Goal: Task Accomplishment & Management: Use online tool/utility

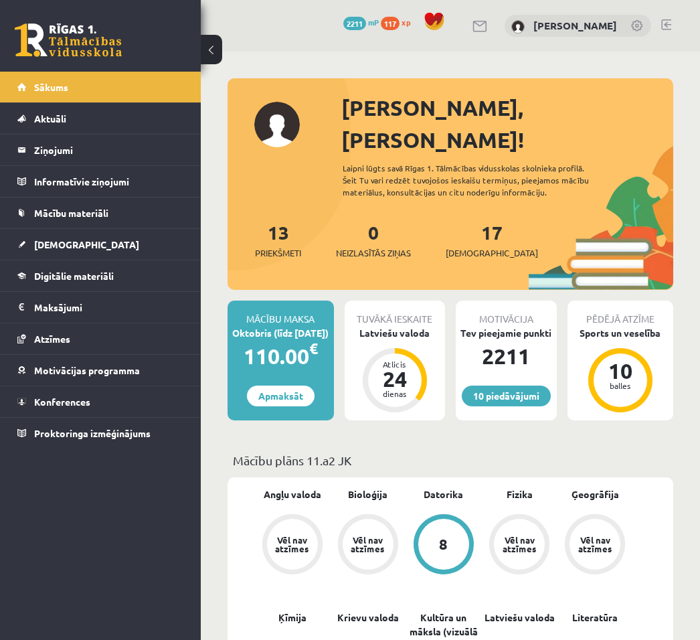
click at [89, 248] on link "[DEMOGRAPHIC_DATA]" at bounding box center [100, 244] width 167 height 31
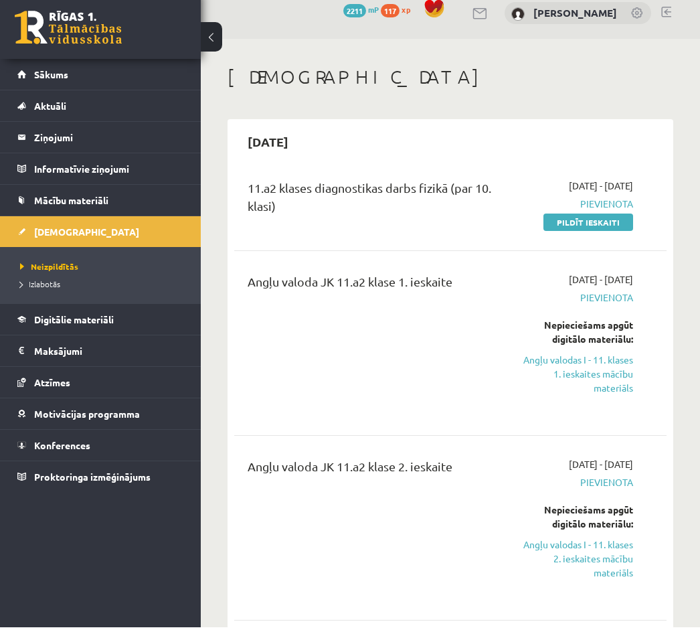
scroll to position [13, 0]
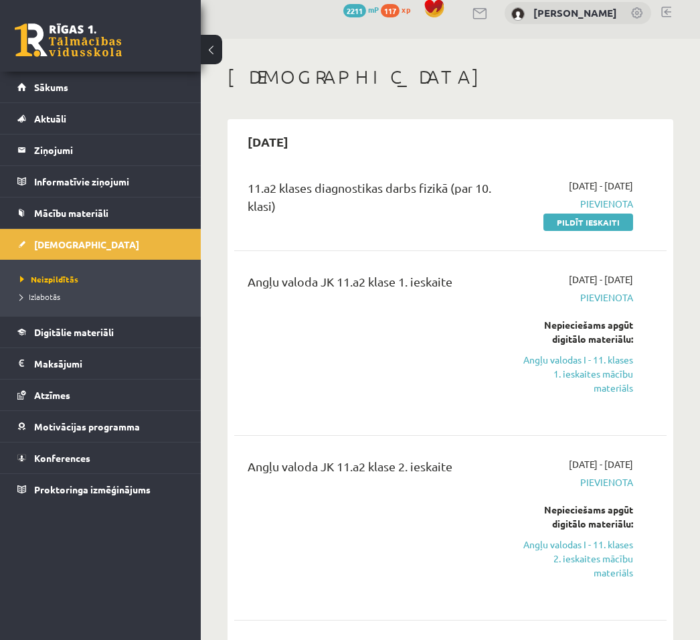
click at [581, 226] on link "Pildīt ieskaiti" at bounding box center [588, 221] width 90 height 17
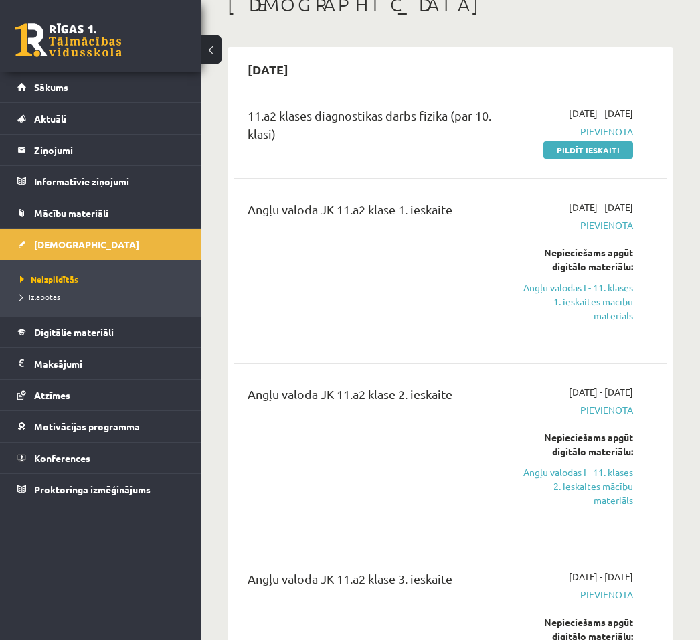
scroll to position [84, 0]
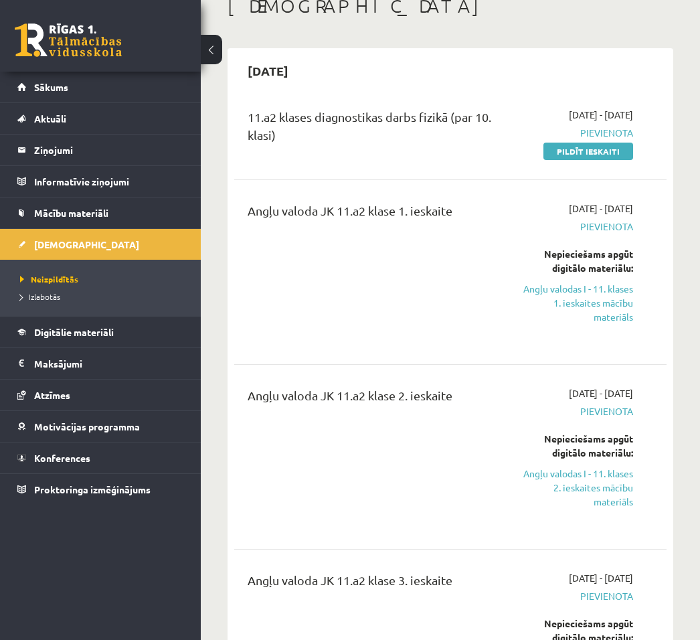
click at [100, 332] on span "Digitālie materiāli" at bounding box center [74, 332] width 80 height 12
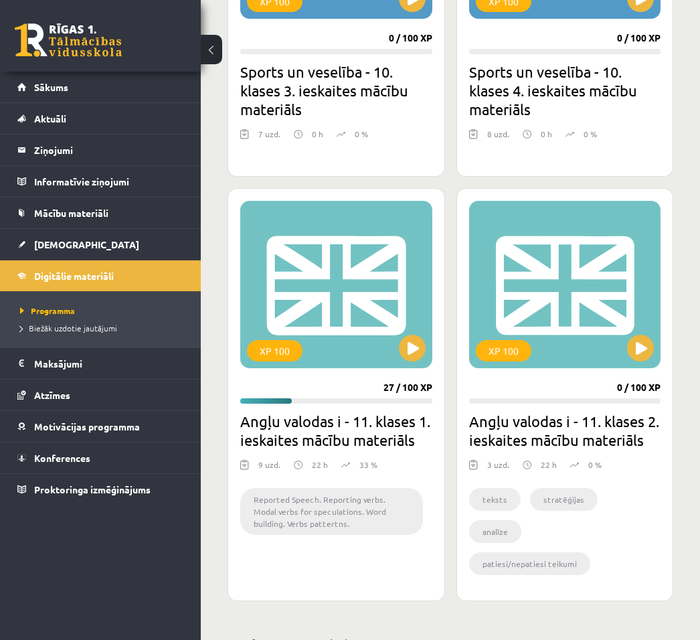
scroll to position [4467, 0]
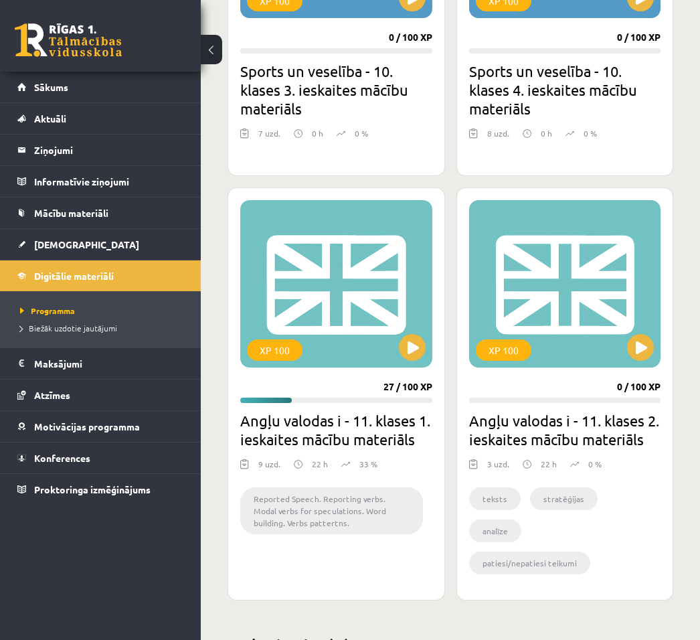
click at [415, 334] on button at bounding box center [412, 347] width 27 height 27
click at [369, 277] on div "XP 100" at bounding box center [336, 283] width 192 height 167
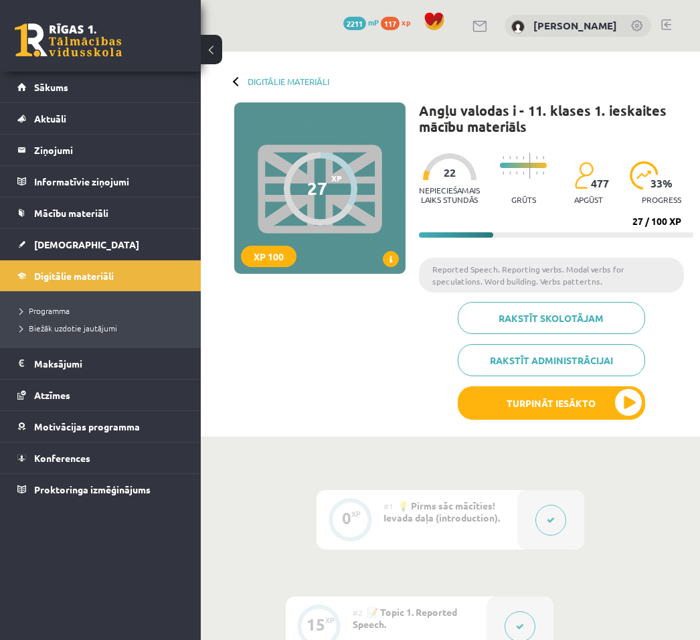
click at [599, 400] on button "Turpināt iesākto" at bounding box center [551, 402] width 187 height 33
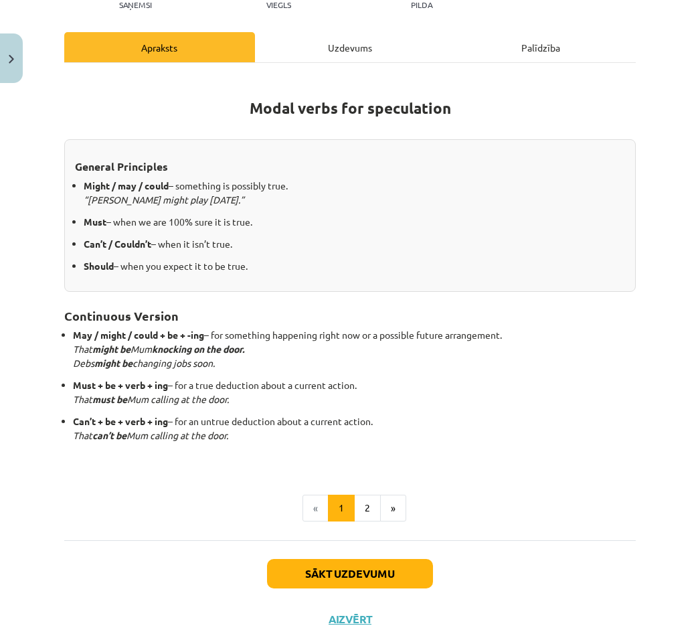
click at [393, 572] on button "Sākt uzdevumu" at bounding box center [350, 573] width 166 height 29
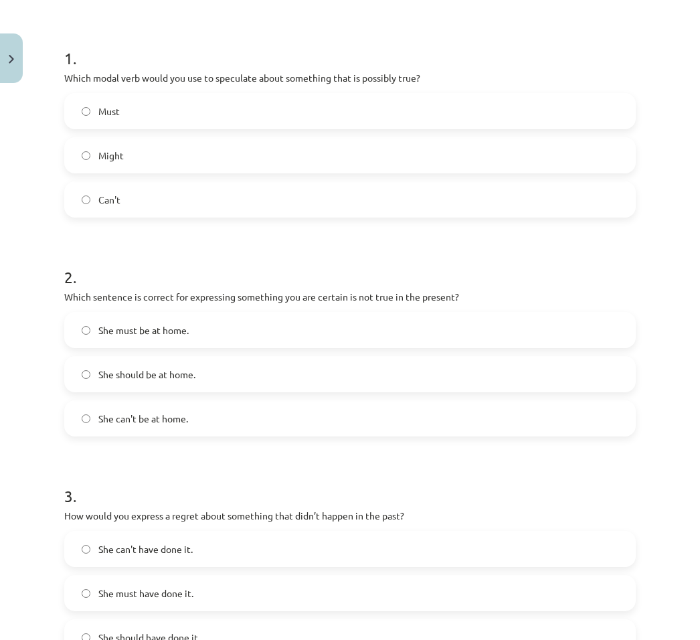
scroll to position [244, 0]
